Goal: Find specific page/section: Find specific page/section

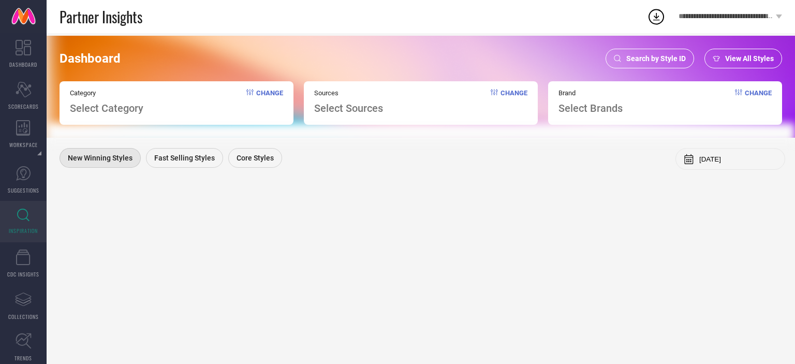
click at [632, 56] on span "Search by Style ID" at bounding box center [656, 58] width 60 height 8
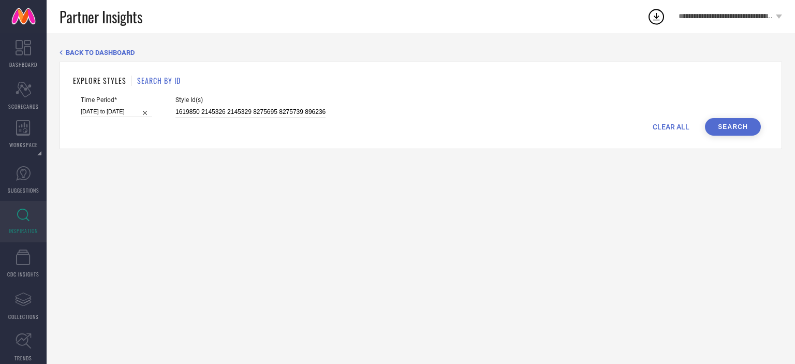
click at [230, 110] on input "1619850 2145326 2145329 8275695 8275739 8962365 11160596 11160610 11201232 1120…" at bounding box center [251, 112] width 150 height 12
paste input "14637872 29277440 29779912 29854708 29854711 30036962"
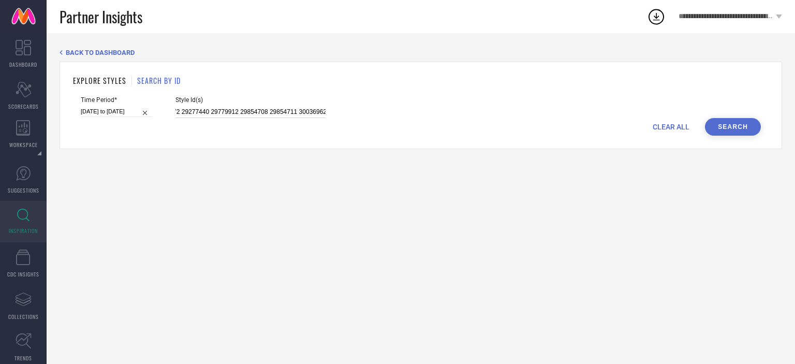
type input "14637872 29277440 29779912 29854708 29854711 30036962"
click at [731, 121] on button "Search" at bounding box center [733, 127] width 56 height 18
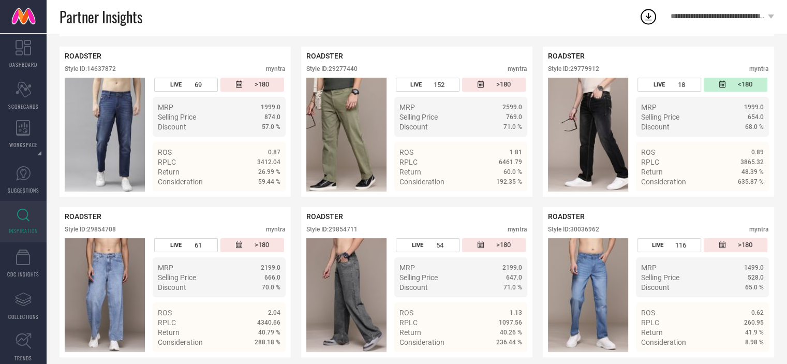
scroll to position [204, 0]
